Goal: Information Seeking & Learning: Learn about a topic

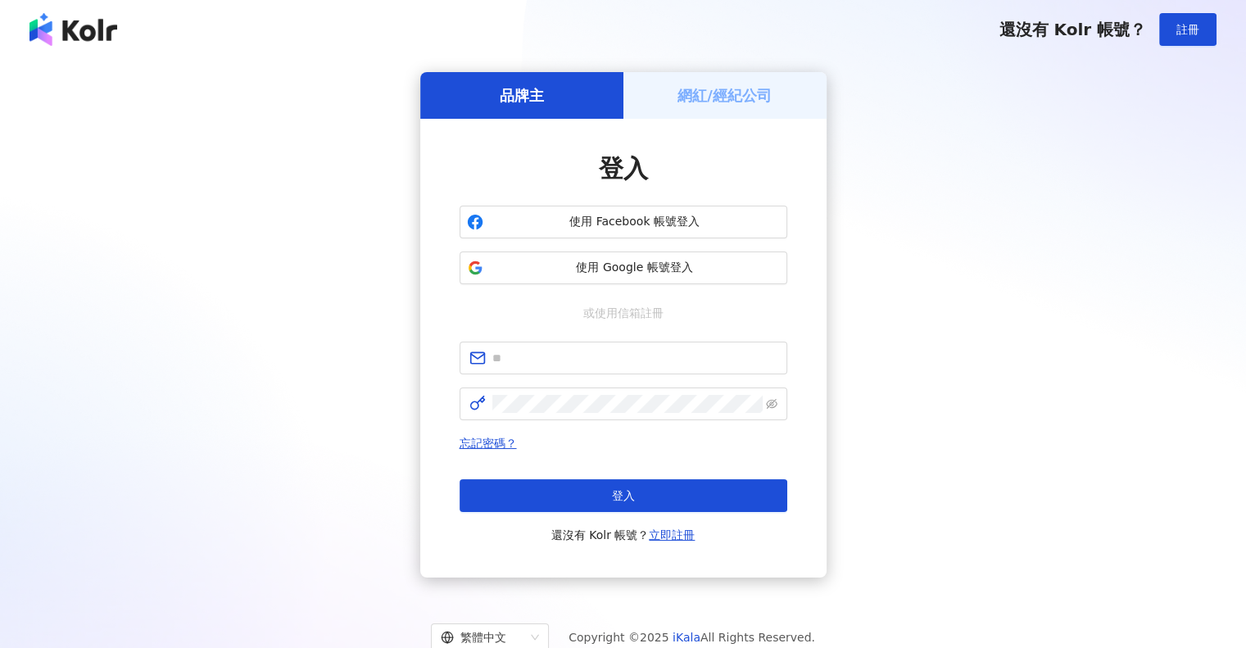
click at [700, 268] on span "使用 Google 帳號登入" at bounding box center [635, 268] width 290 height 16
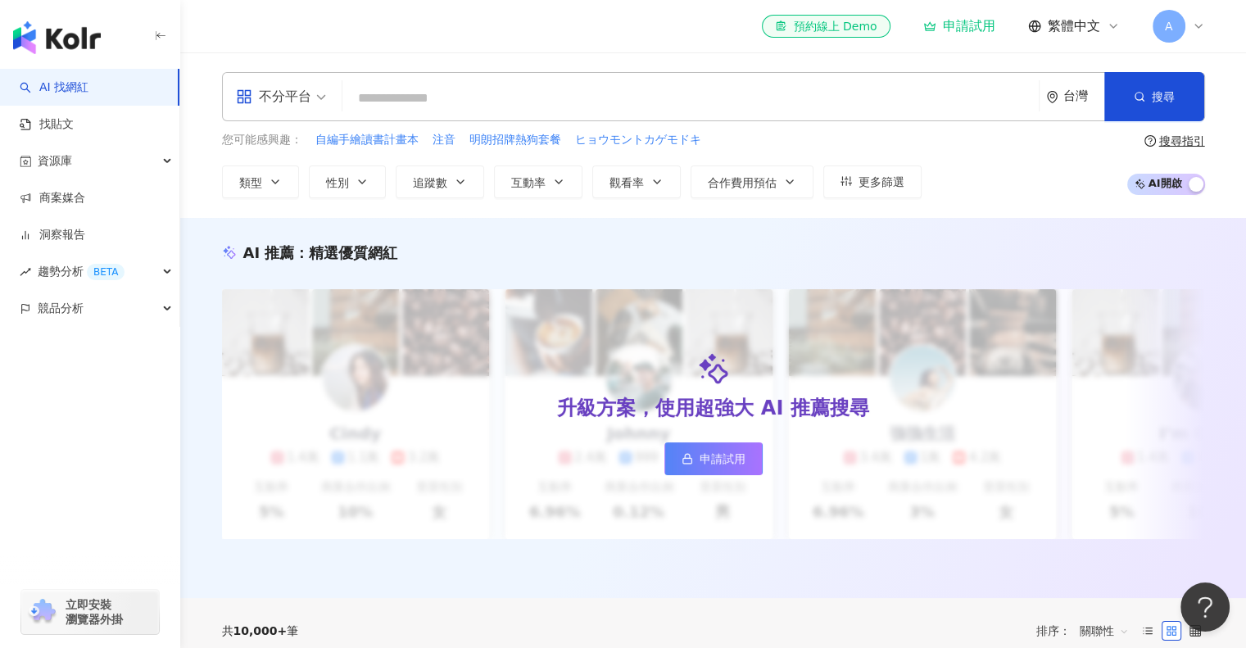
click at [642, 111] on input "search" at bounding box center [690, 98] width 683 height 31
click at [638, 94] on input "search" at bounding box center [690, 98] width 683 height 31
type input "*"
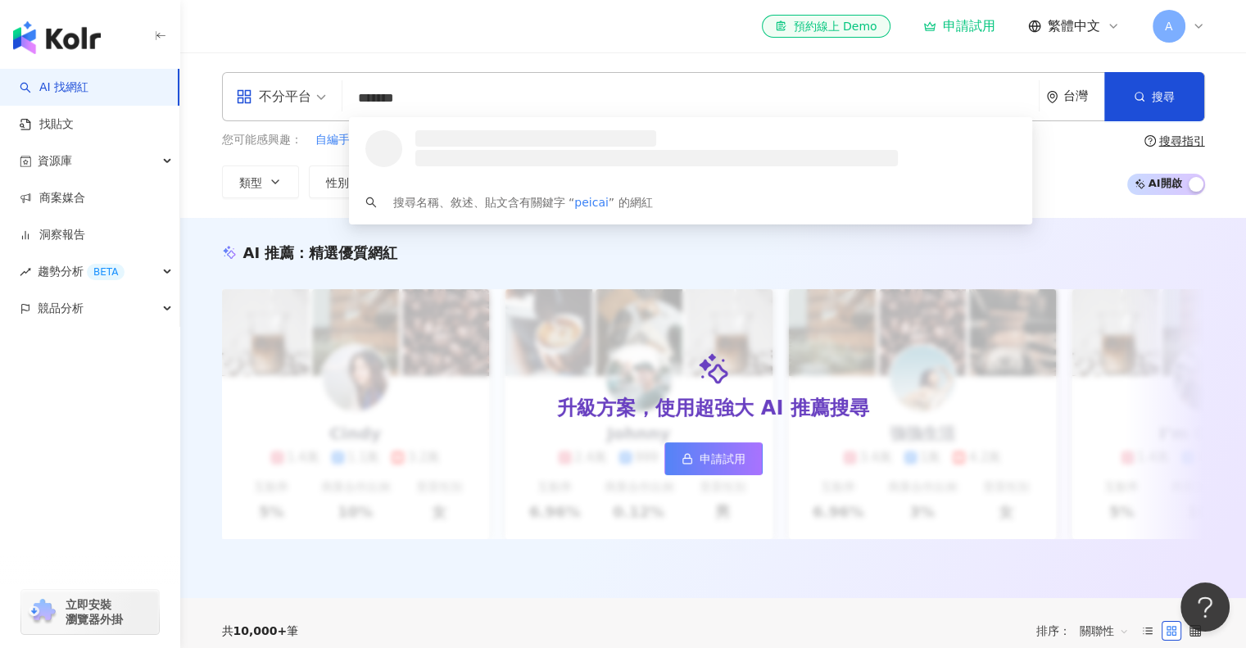
type input "********"
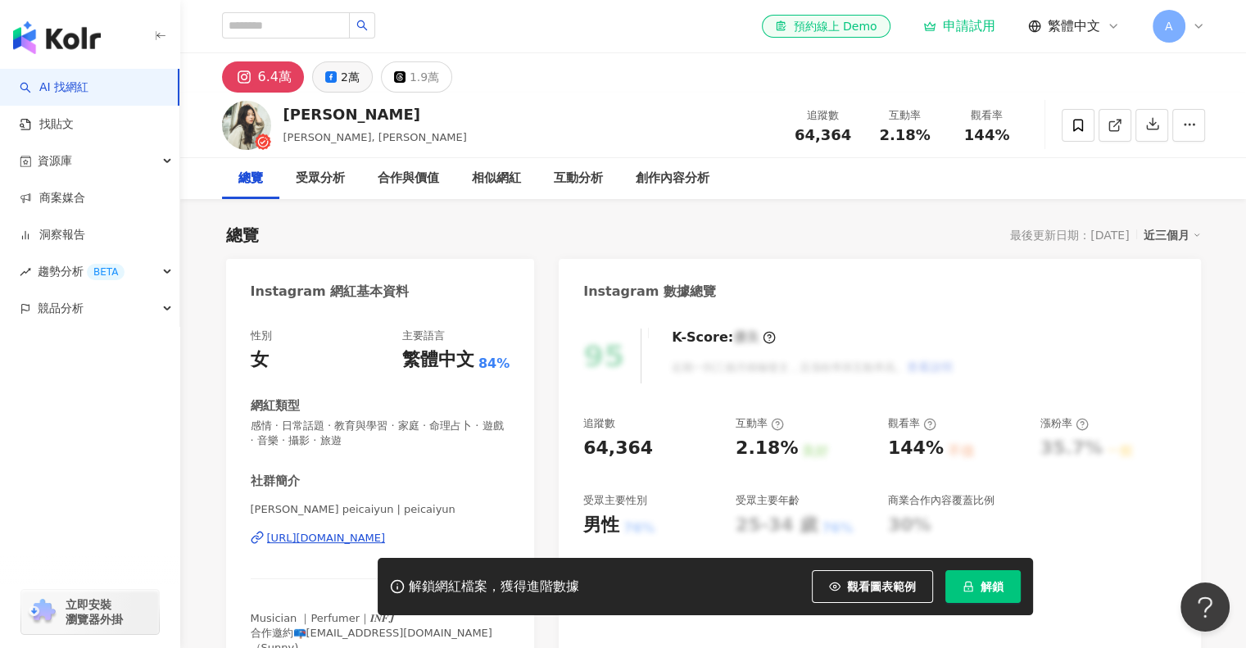
click at [341, 78] on div "2萬" at bounding box center [350, 77] width 19 height 23
click at [410, 75] on div "1.9萬" at bounding box center [424, 77] width 29 height 23
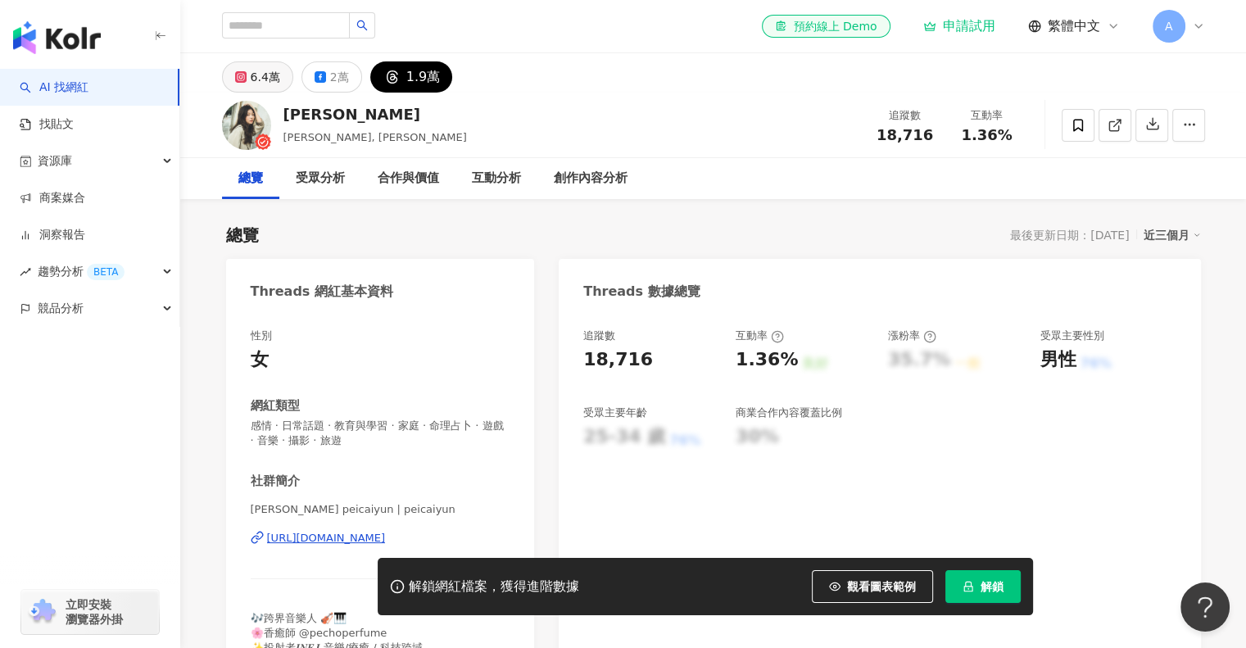
click at [260, 75] on div "6.4萬" at bounding box center [265, 77] width 29 height 23
click at [137, 147] on div "資源庫" at bounding box center [89, 161] width 179 height 37
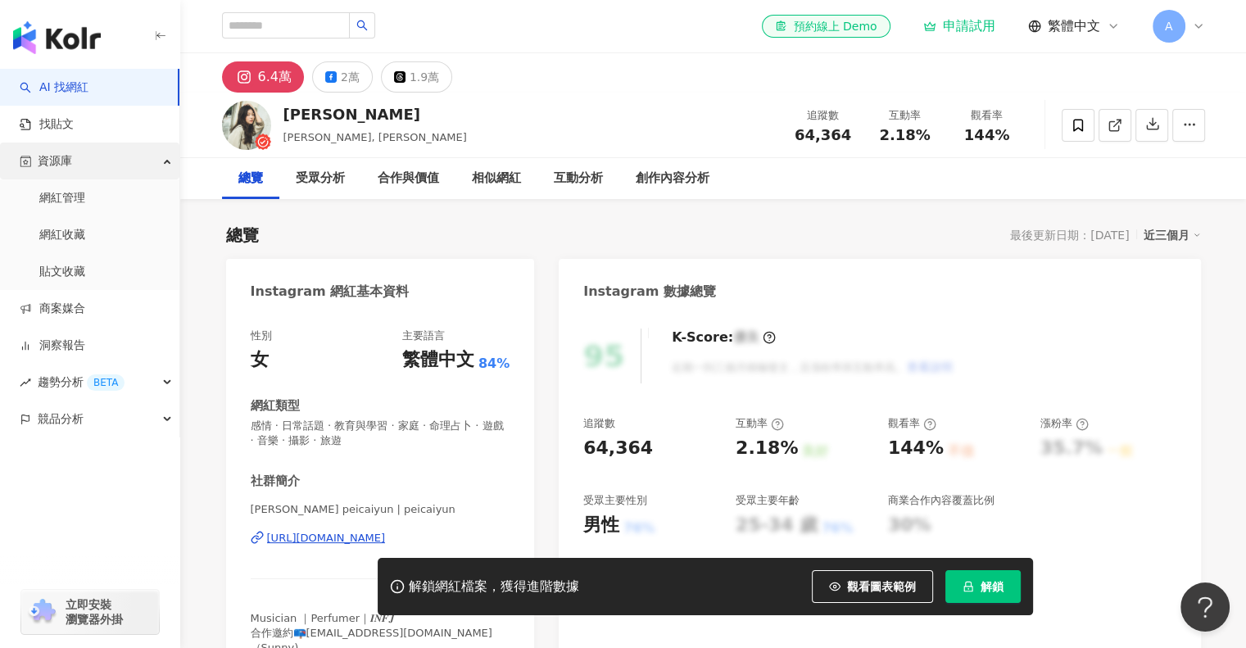
click at [140, 152] on div "資源庫" at bounding box center [89, 161] width 179 height 37
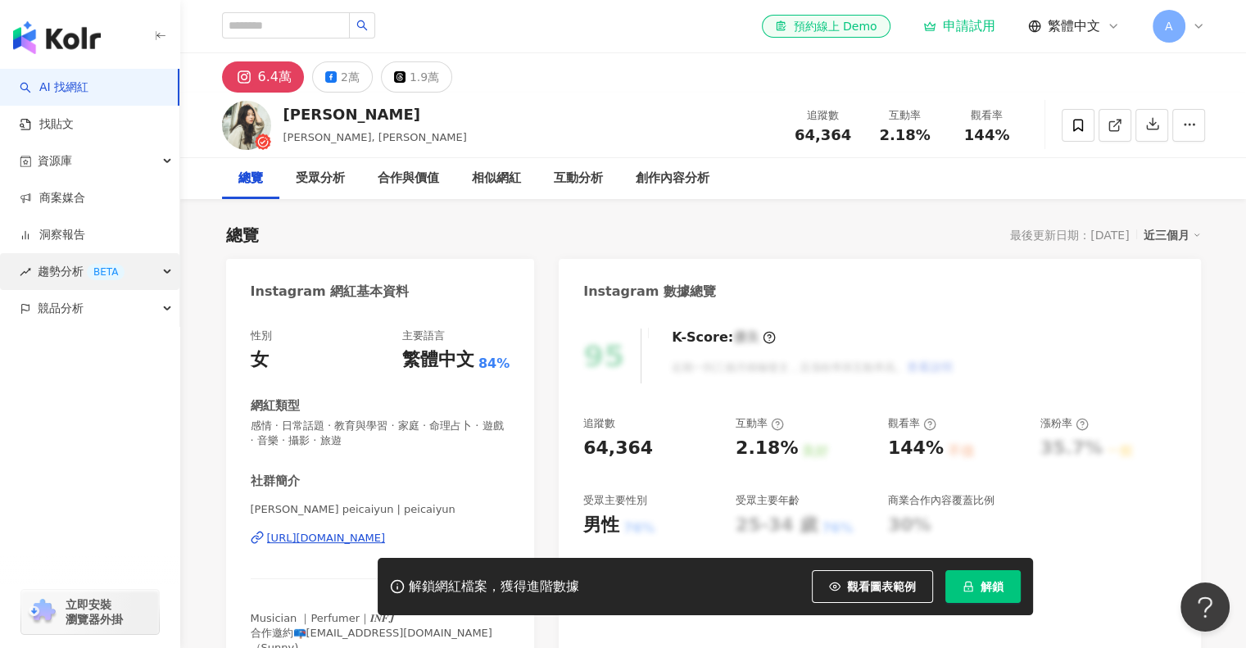
click at [130, 165] on div "資源庫" at bounding box center [89, 161] width 179 height 37
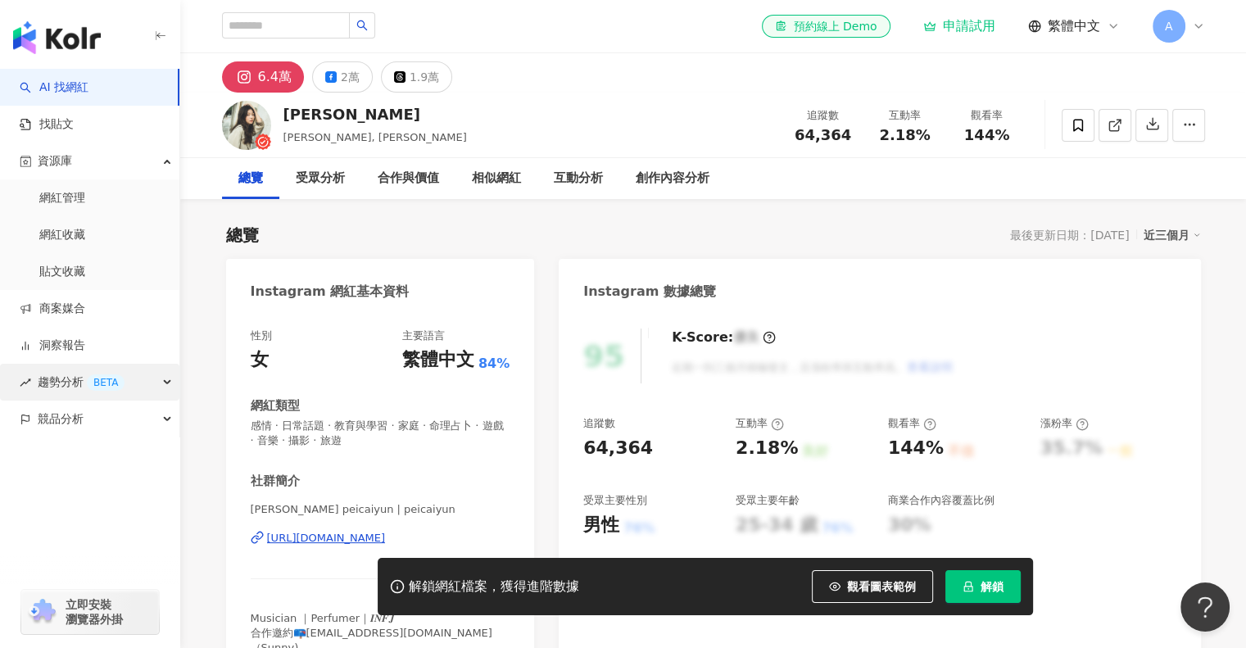
click at [121, 384] on div "BETA" at bounding box center [106, 382] width 38 height 16
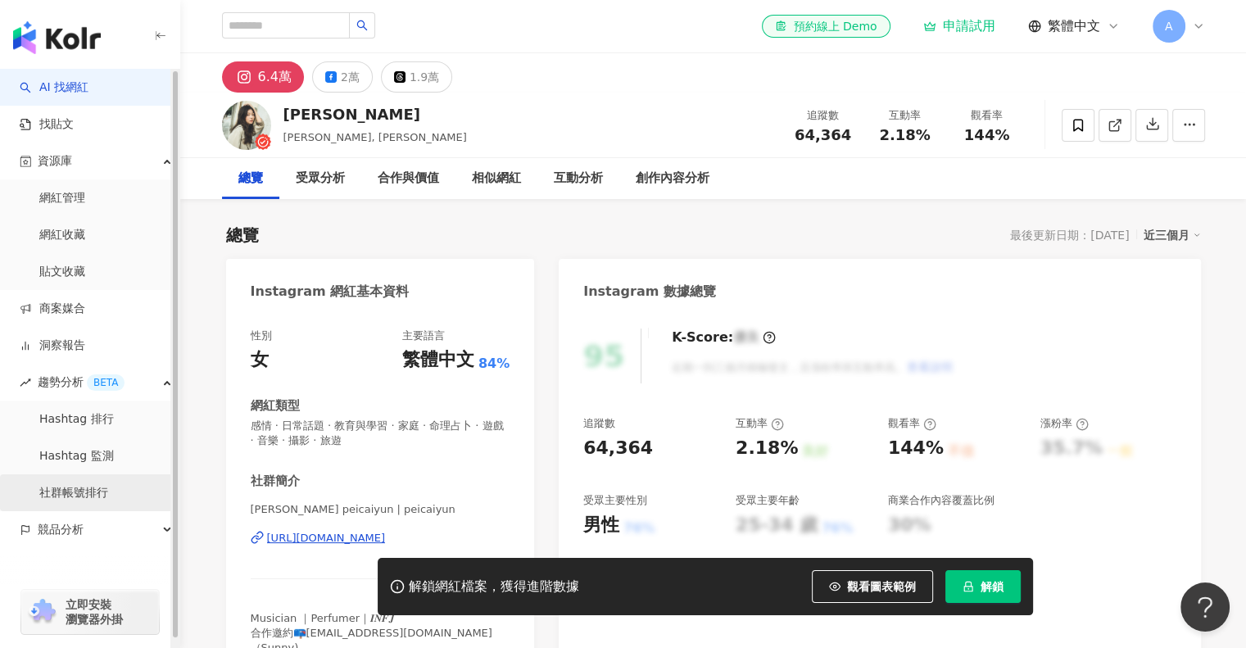
click at [108, 495] on link "社群帳號排行" at bounding box center [73, 493] width 69 height 16
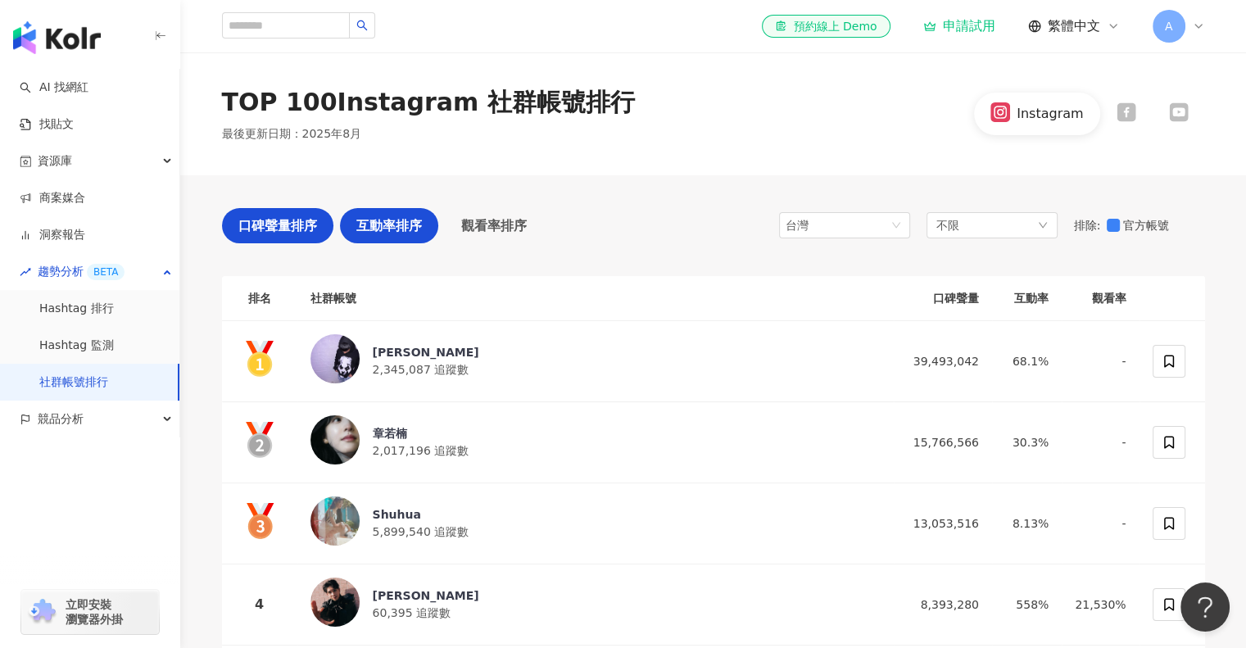
click at [391, 233] on span "互動率排序" at bounding box center [389, 225] width 66 height 20
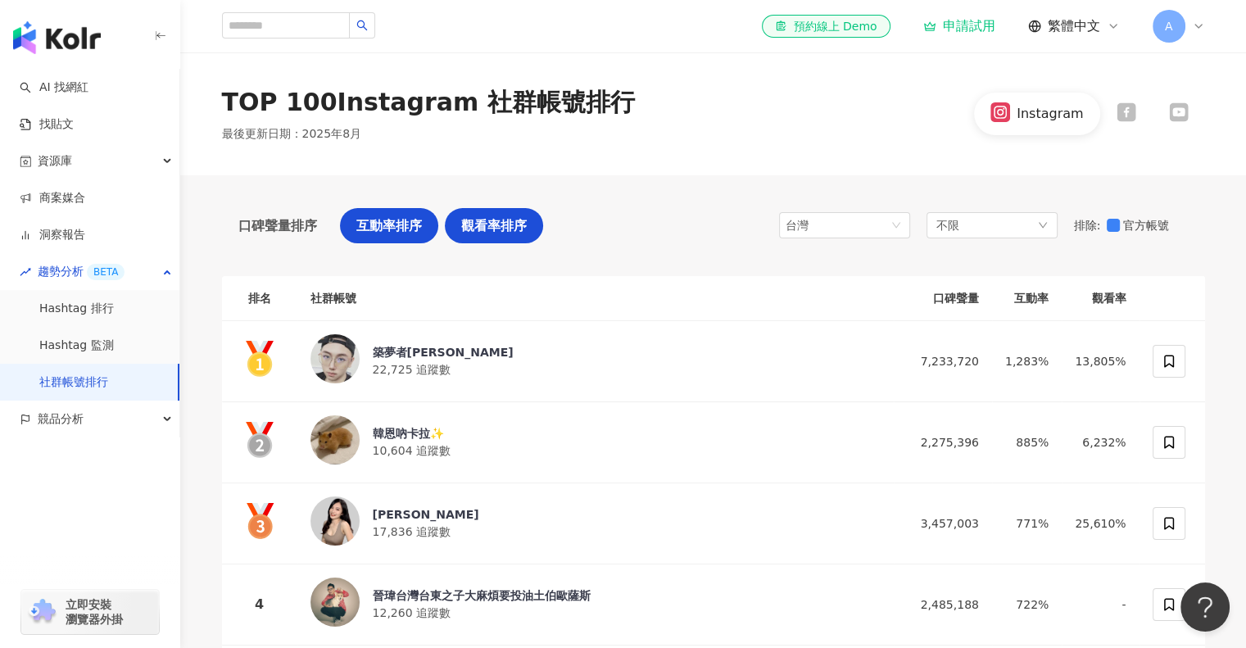
click at [472, 238] on div "觀看率排序" at bounding box center [494, 225] width 98 height 35
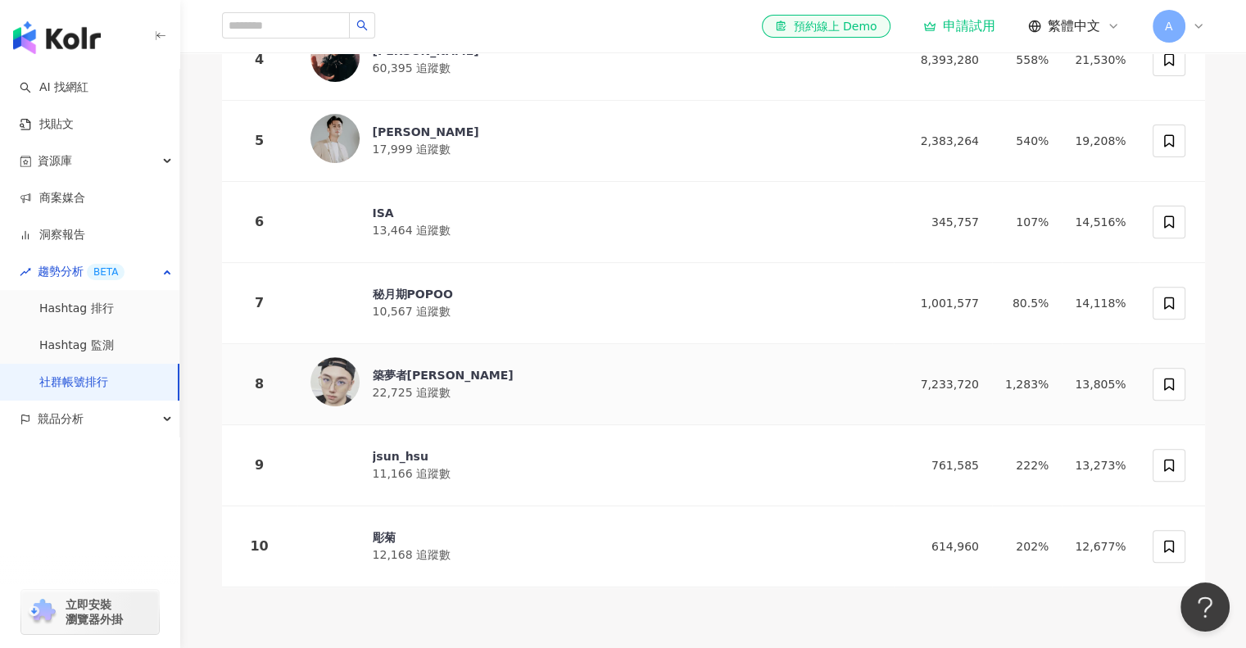
scroll to position [573, 0]
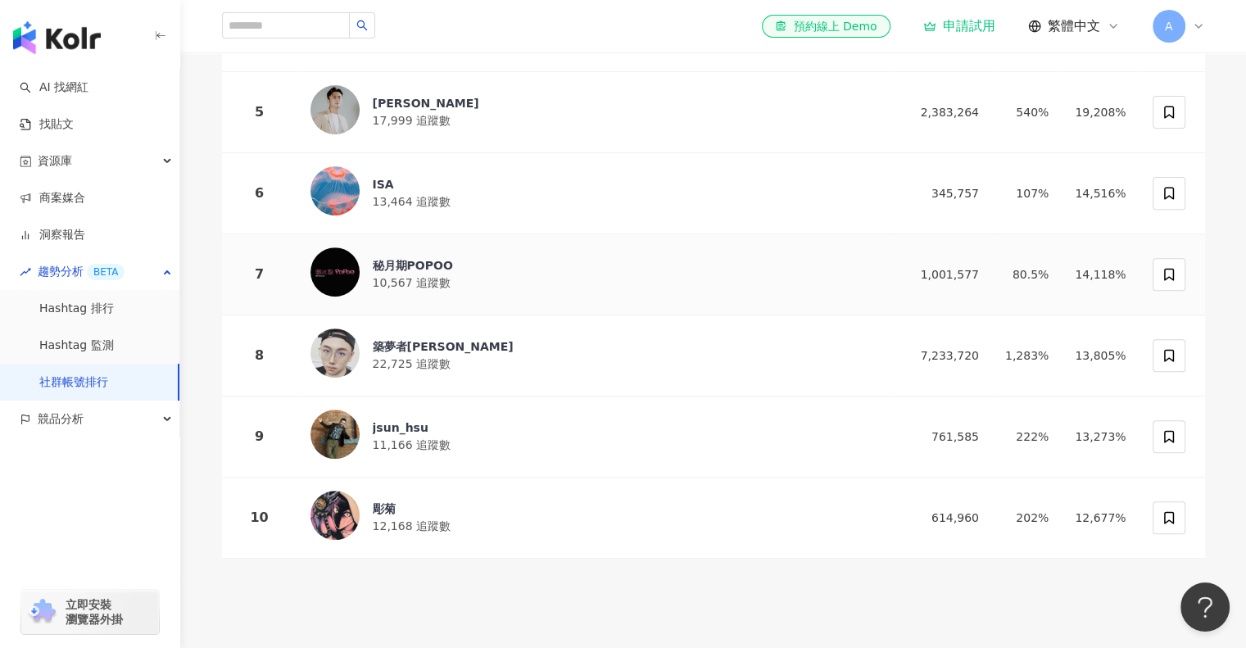
click at [401, 278] on span "10,567 追蹤數" at bounding box center [412, 282] width 78 height 13
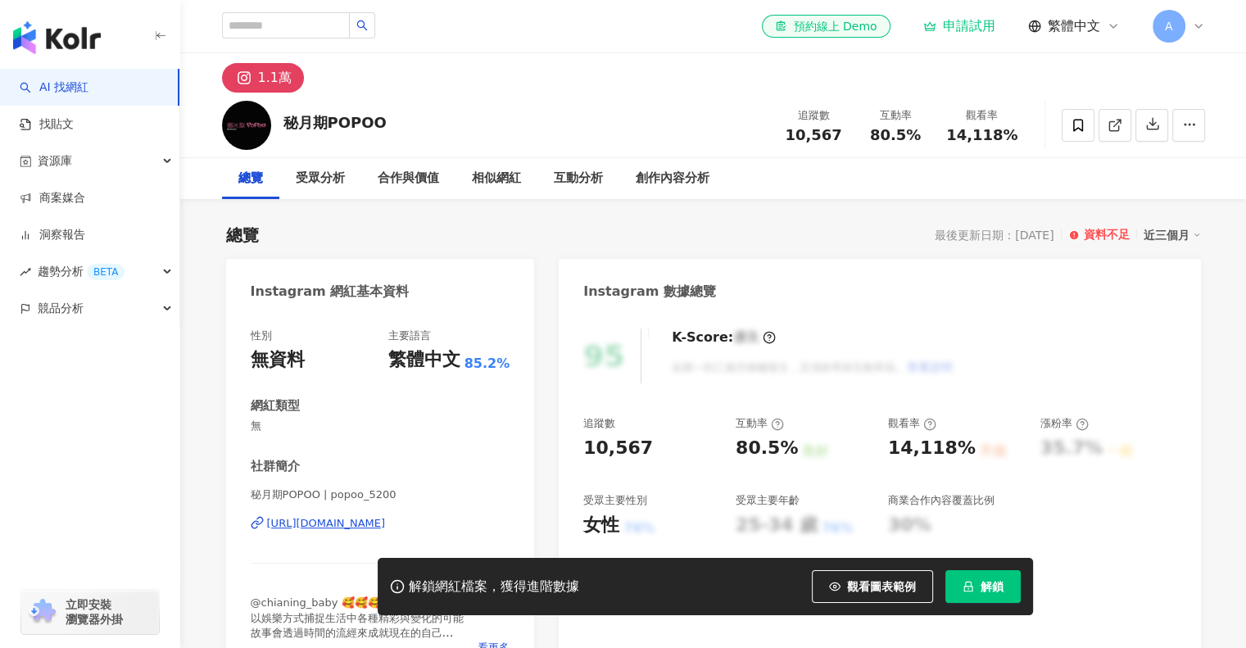
scroll to position [246, 0]
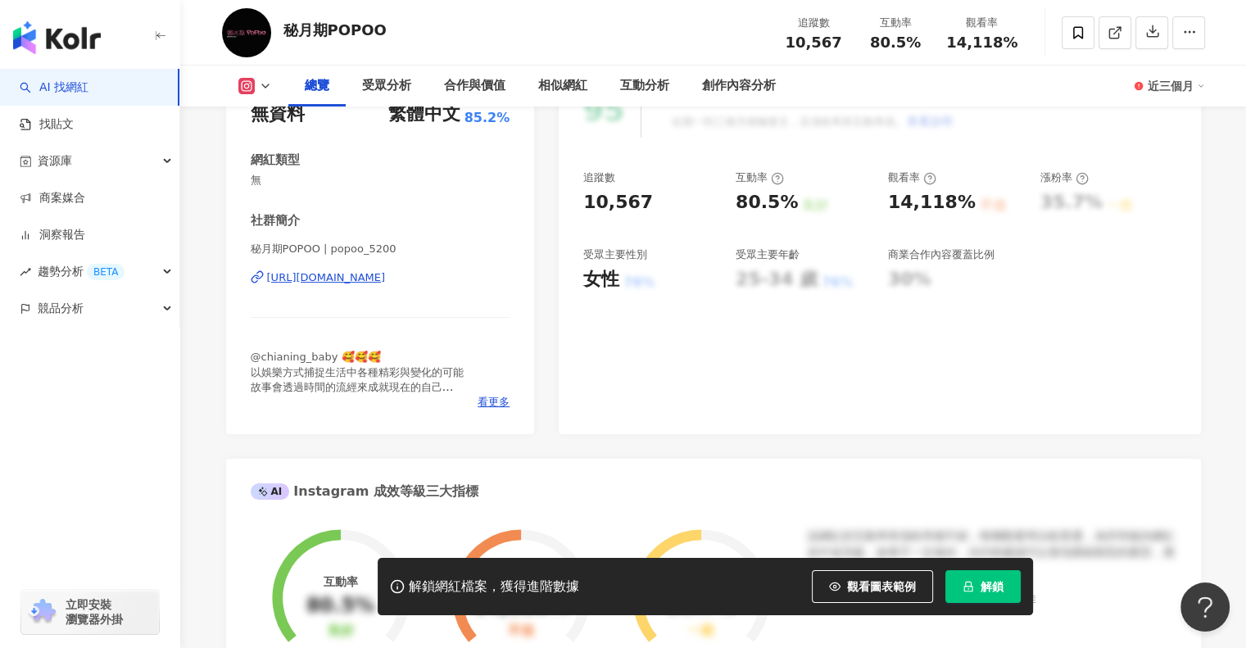
click at [326, 281] on div "https://www.instagram.com/popoo_5200/" at bounding box center [326, 277] width 119 height 15
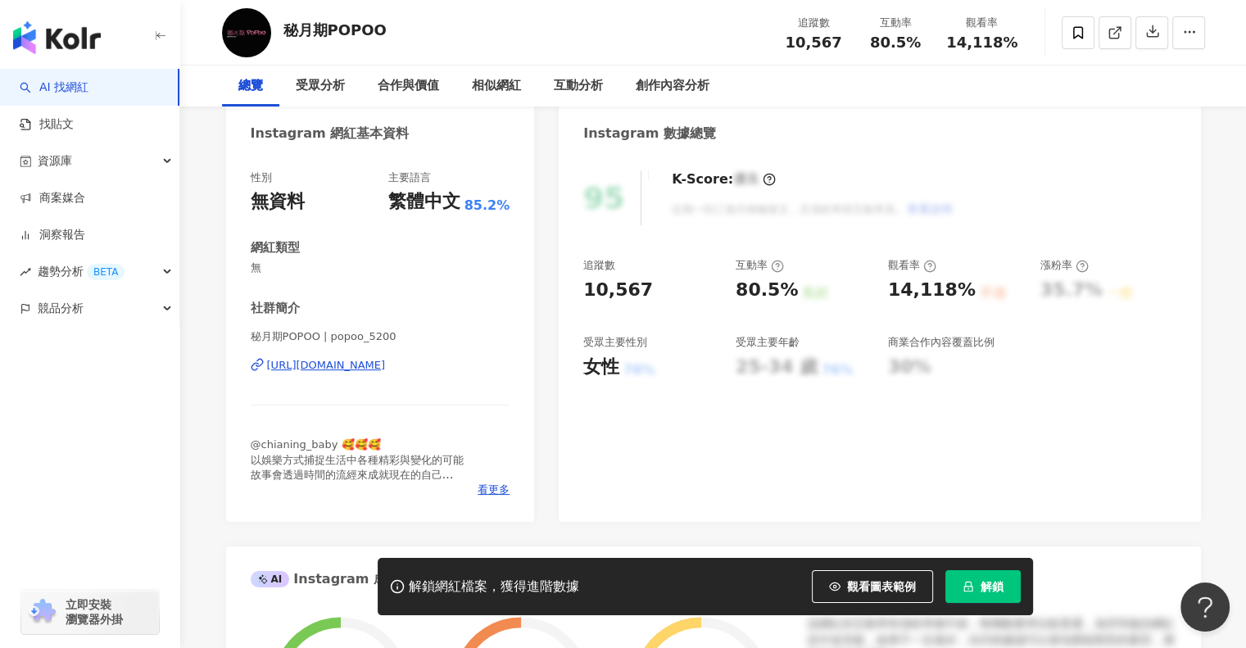
scroll to position [0, 0]
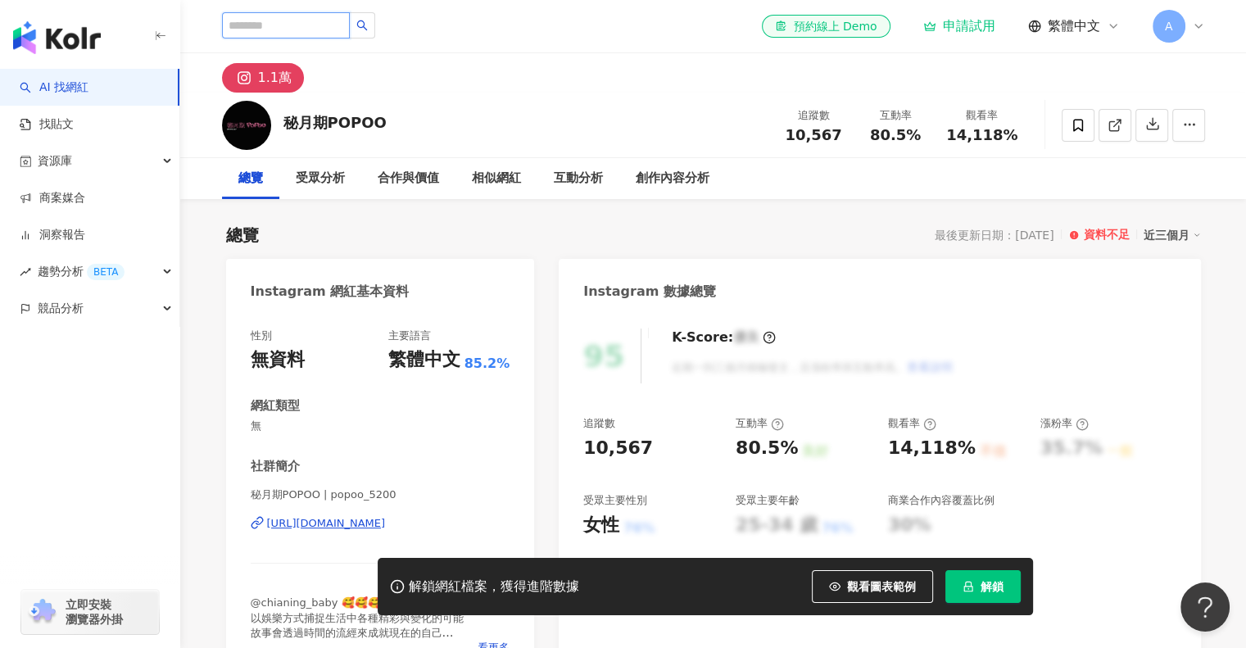
click at [309, 20] on input "search" at bounding box center [286, 25] width 128 height 26
paste input "**********"
type input "**********"
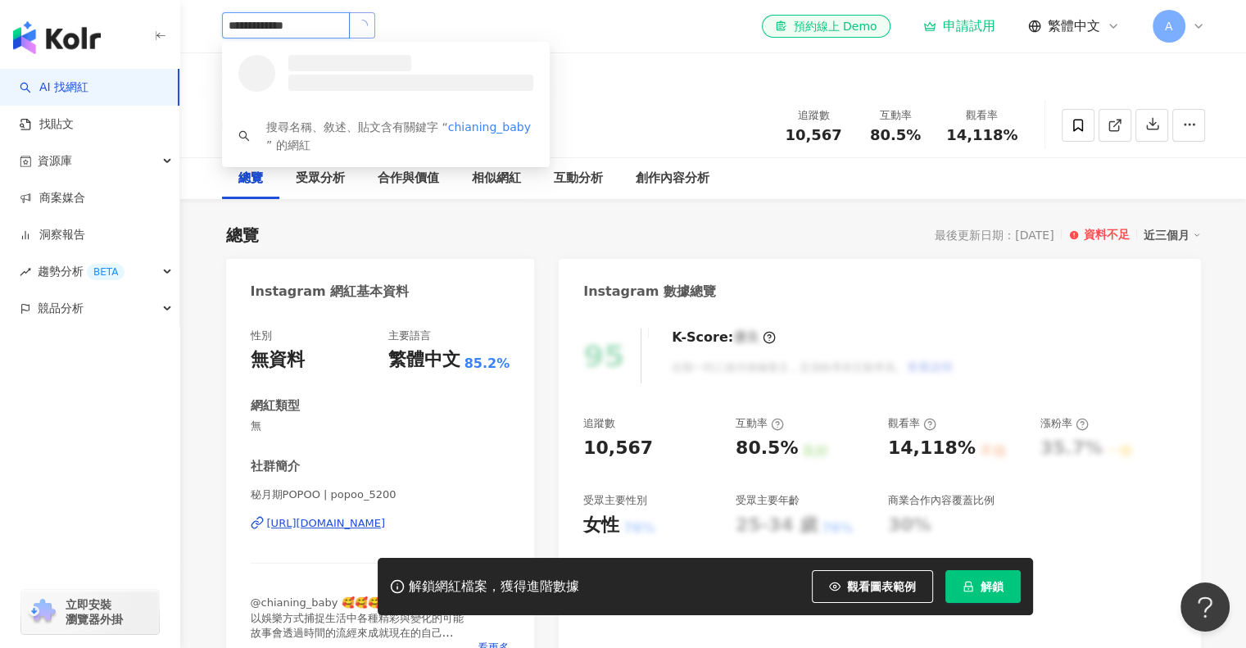
click at [375, 15] on button "button" at bounding box center [362, 25] width 26 height 26
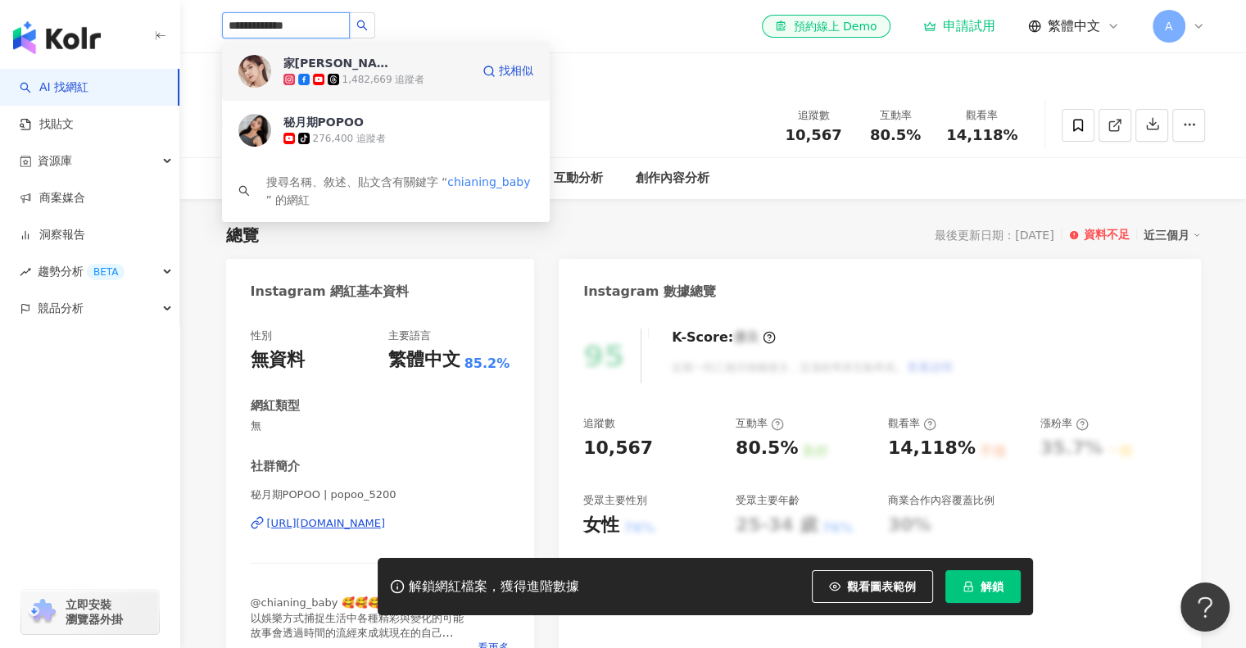
click at [381, 75] on div "1,482,669 追蹤者" at bounding box center [383, 80] width 83 height 14
